Goal: Use online tool/utility: Utilize a website feature to perform a specific function

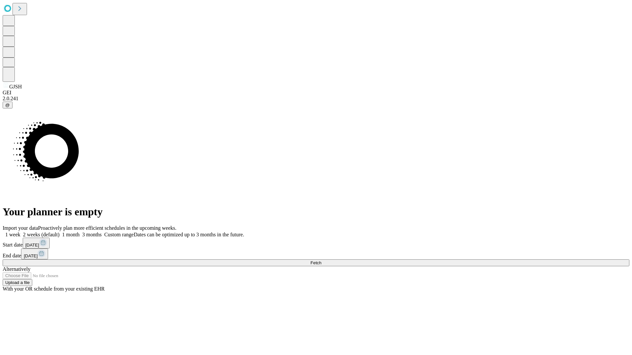
click at [321, 261] on span "Fetch" at bounding box center [315, 263] width 11 height 5
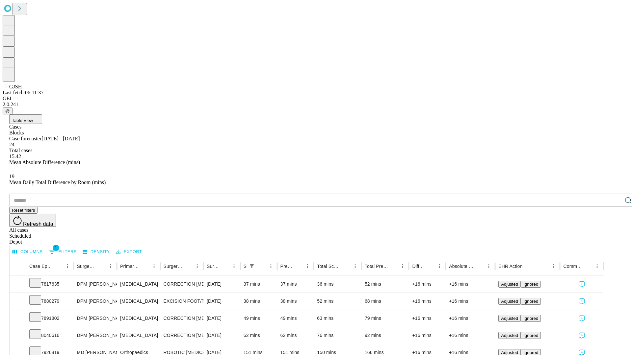
click at [33, 118] on span "Table View" at bounding box center [22, 120] width 21 height 5
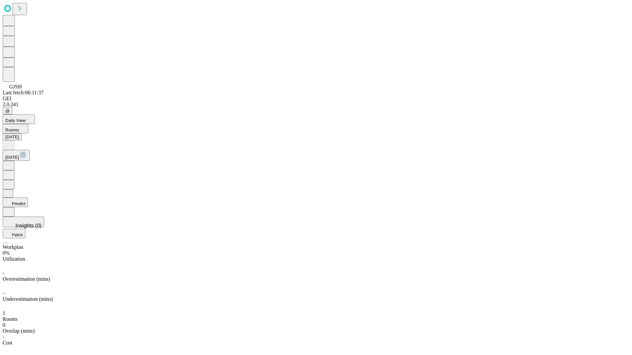
click at [28, 198] on button "Predict" at bounding box center [15, 203] width 25 height 10
